Goal: Information Seeking & Learning: Learn about a topic

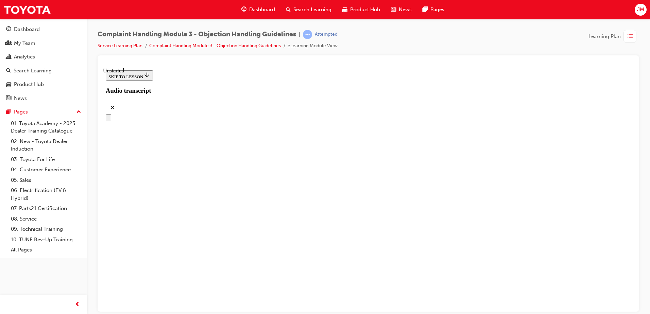
scroll to position [57, 0]
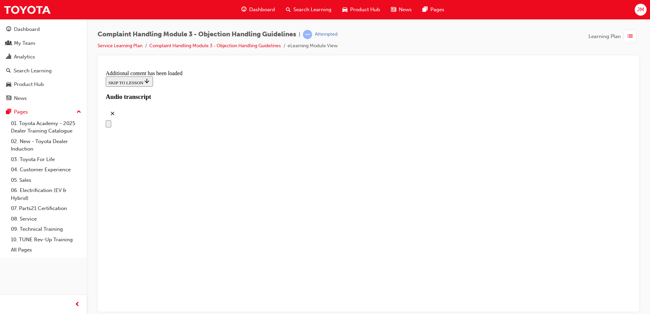
drag, startPoint x: 382, startPoint y: 152, endPoint x: 464, endPoint y: 172, distance: 84.3
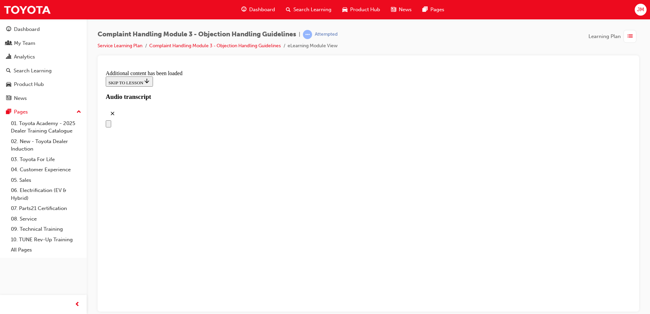
scroll to position [1147, 0]
